Goal: Obtain resource: Download file/media

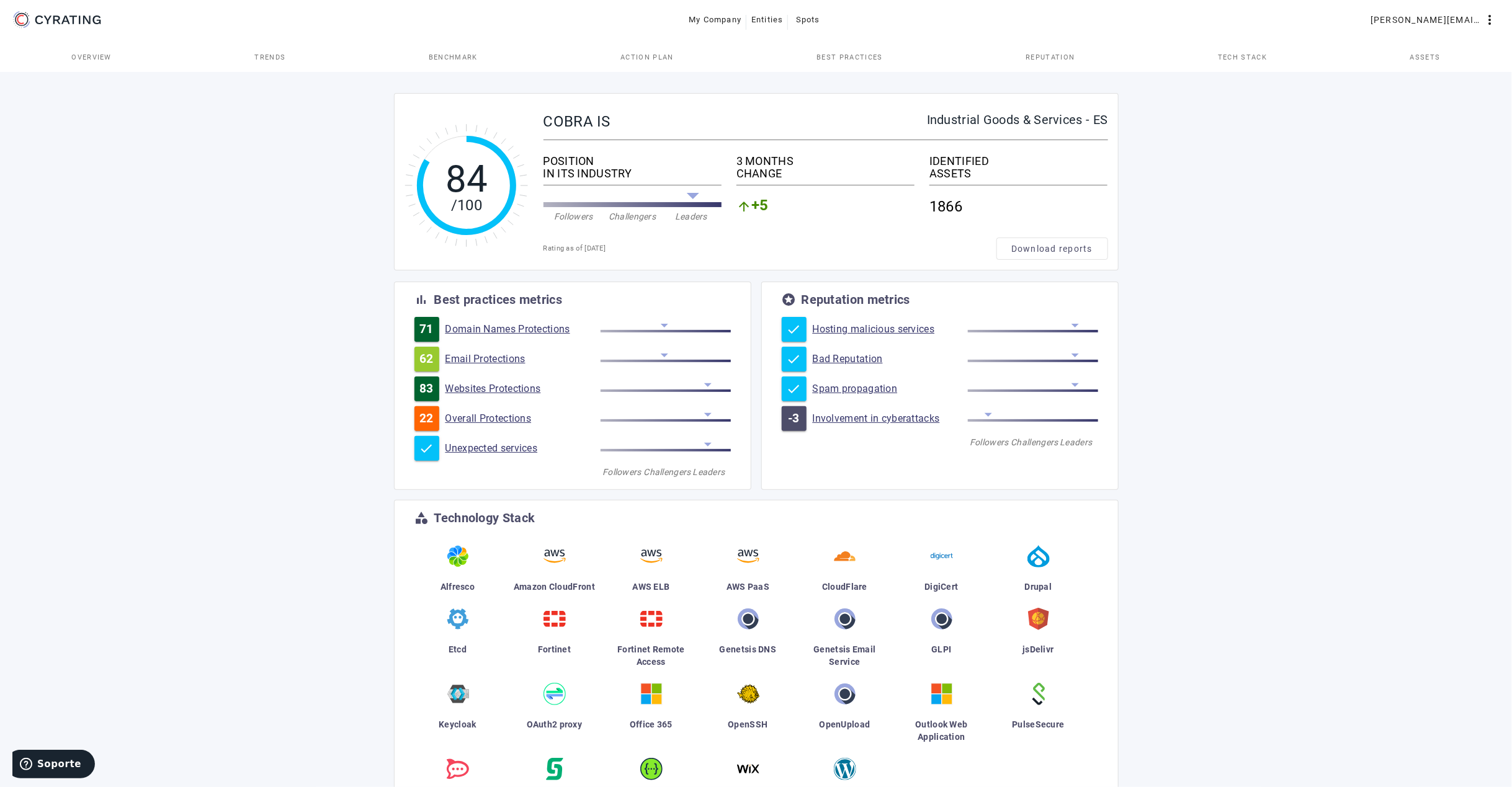
click at [866, 59] on span "Best practices" at bounding box center [849, 58] width 66 height 7
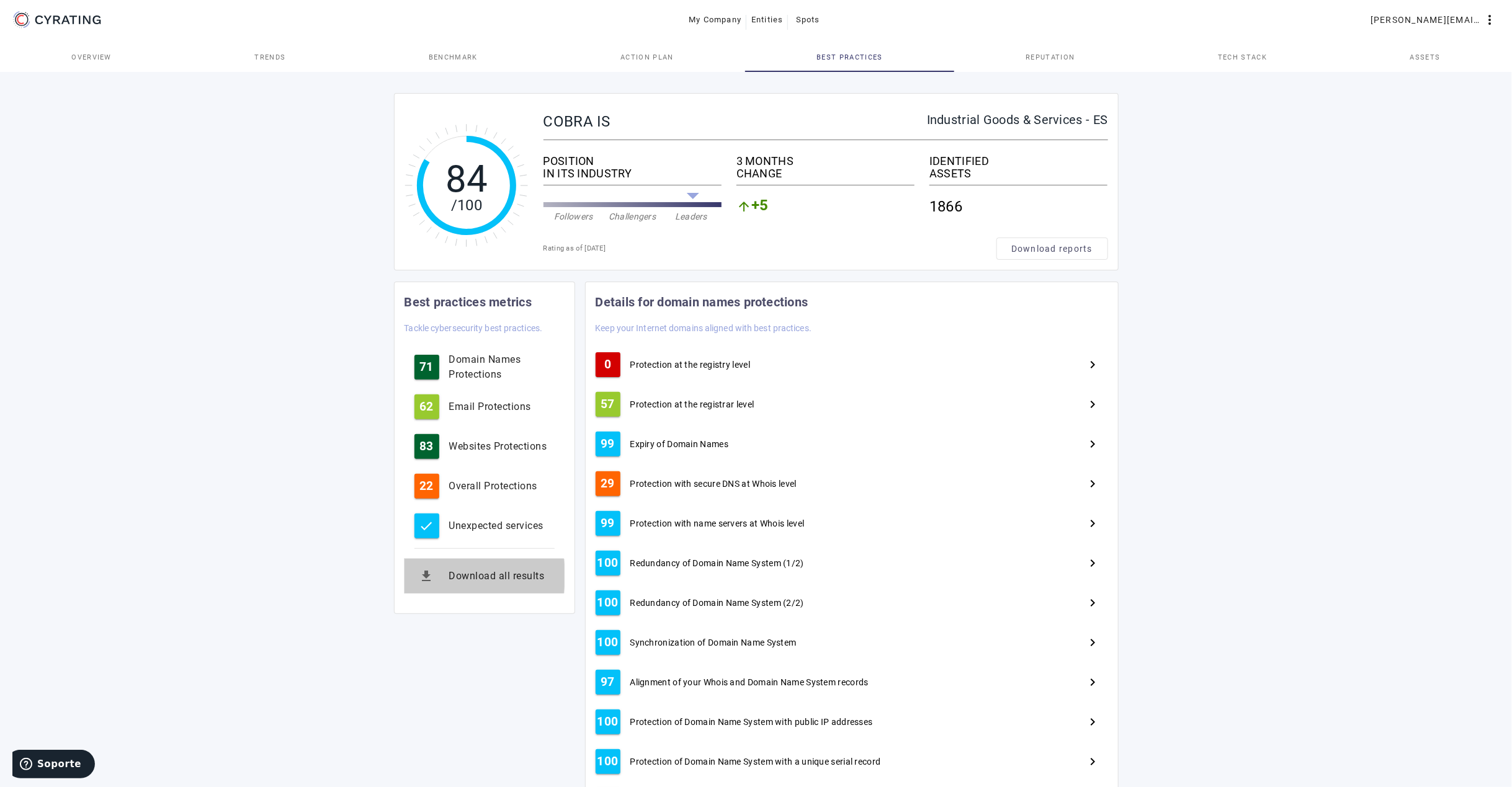
click at [449, 578] on div "Download all results" at bounding box center [502, 576] width 105 height 15
click at [640, 56] on span "Action Plan" at bounding box center [647, 58] width 53 height 7
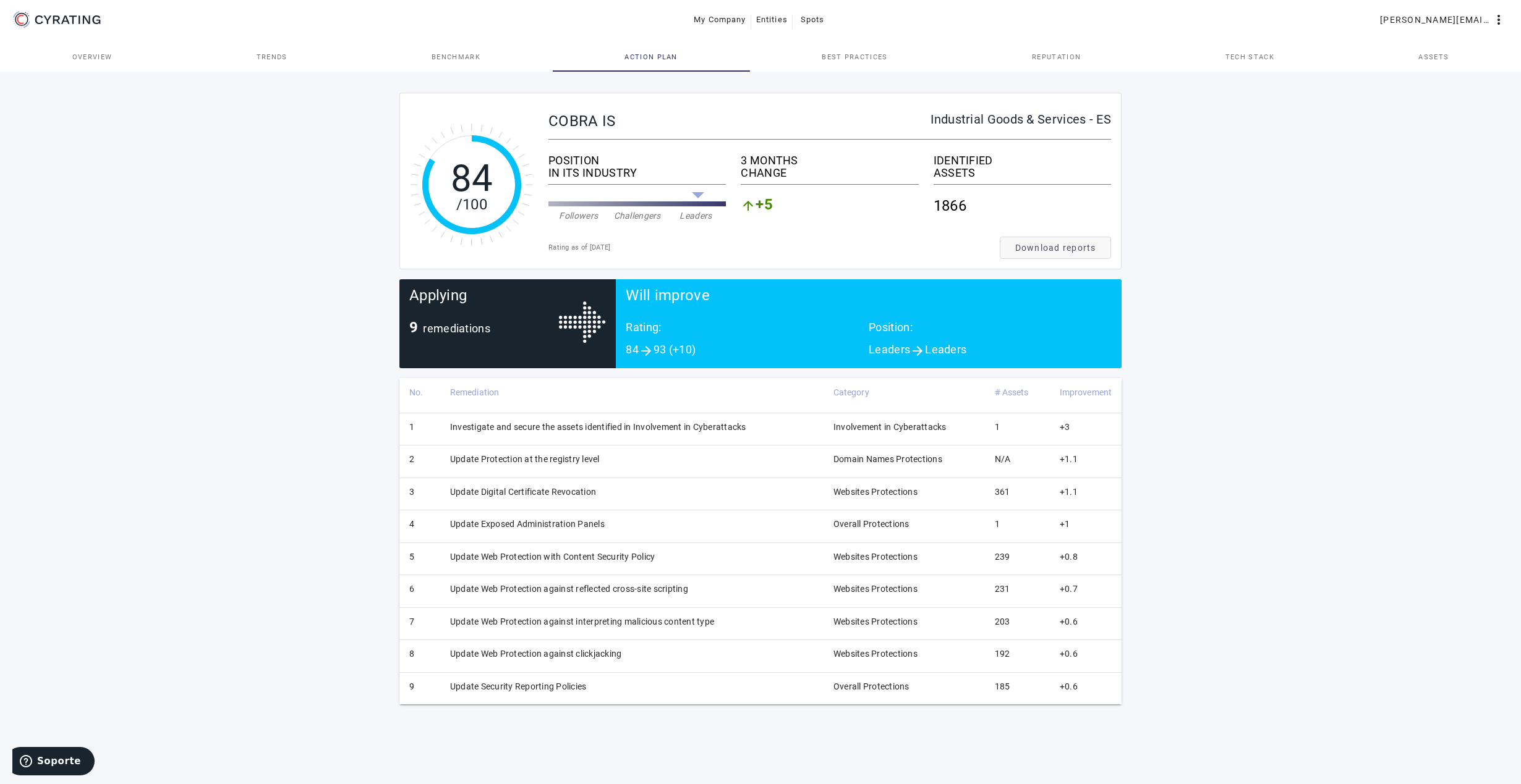
click at [1029, 249] on span "Download reports" at bounding box center [1056, 248] width 81 height 12
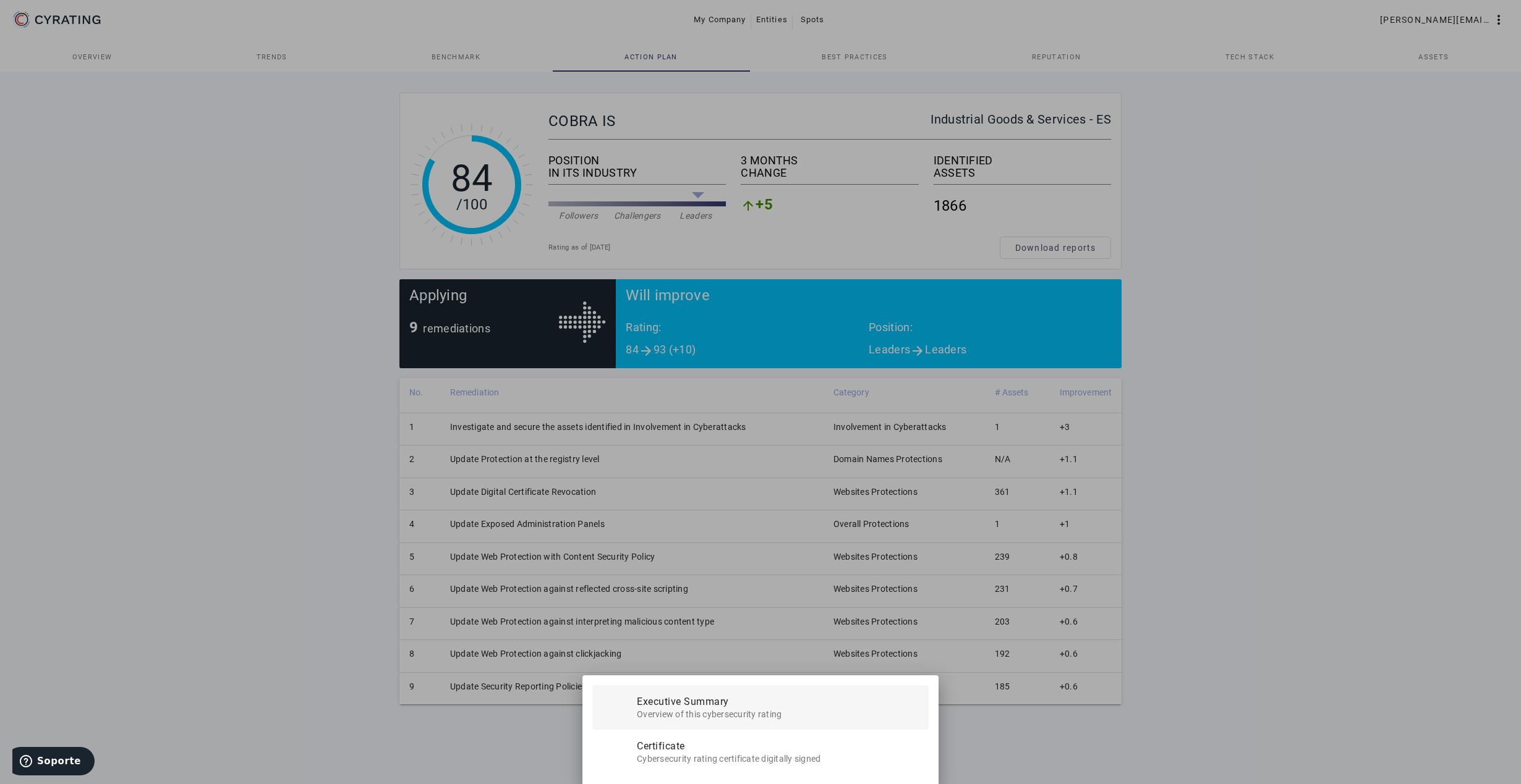
click at [750, 706] on span "Overview of this cybersecurity rating" at bounding box center [778, 713] width 282 height 16
